Goal: Task Accomplishment & Management: Manage account settings

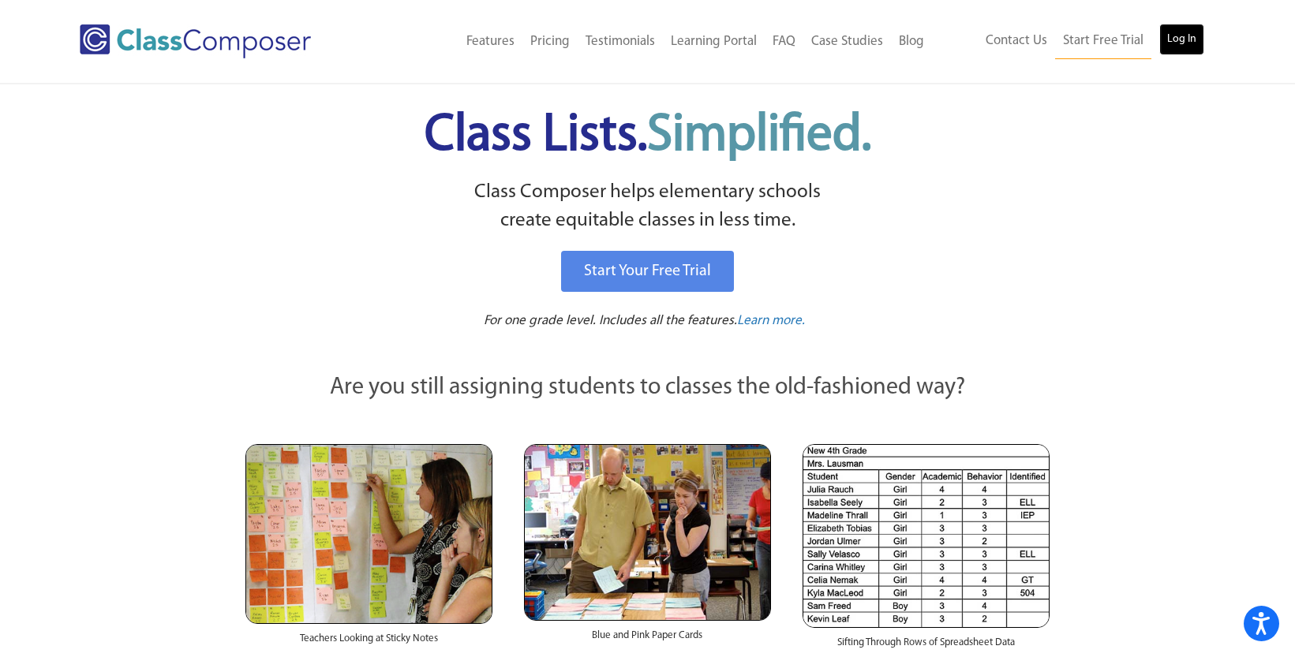
click at [1194, 46] on link "Log In" at bounding box center [1181, 40] width 45 height 32
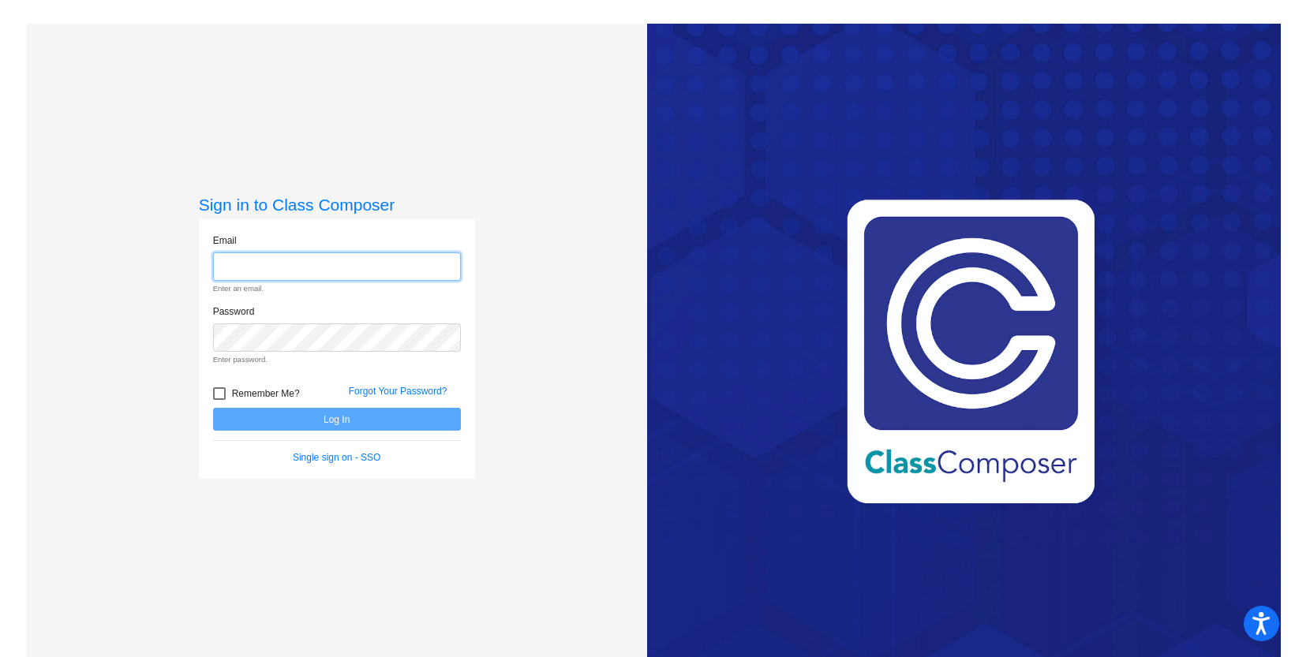
type input "[EMAIL_ADDRESS][DOMAIN_NAME]"
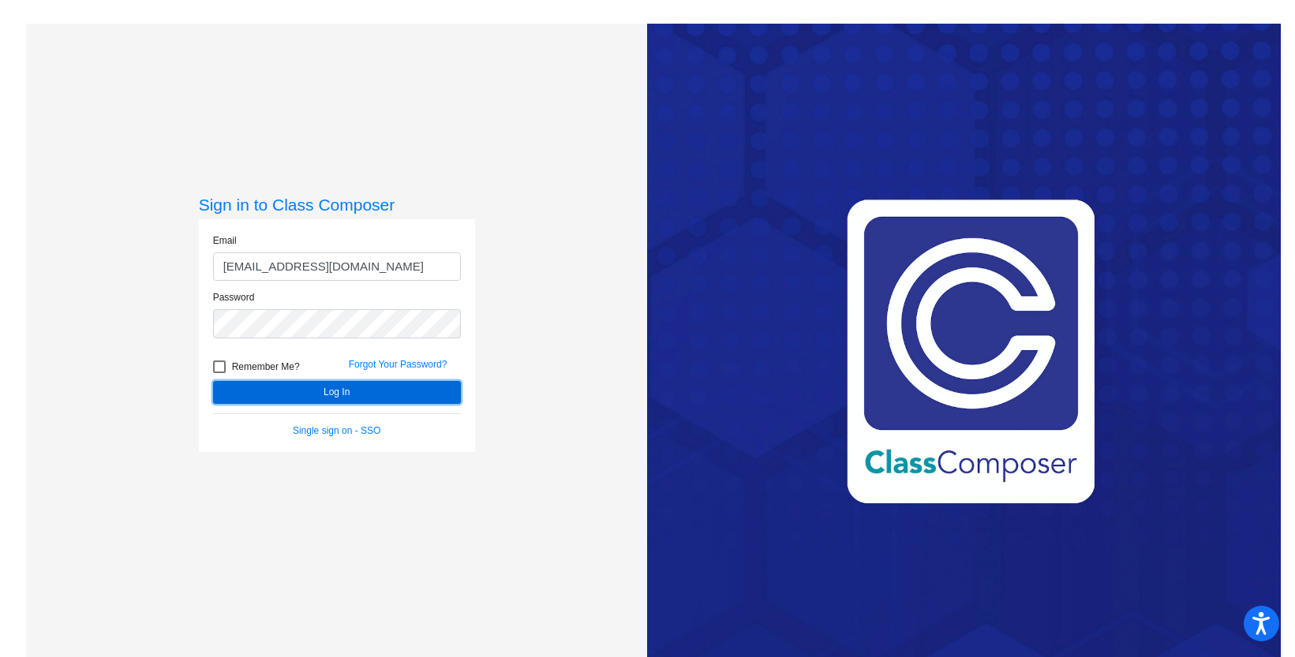
click at [317, 385] on button "Log In" at bounding box center [337, 392] width 248 height 23
